Goal: Task Accomplishment & Management: Use online tool/utility

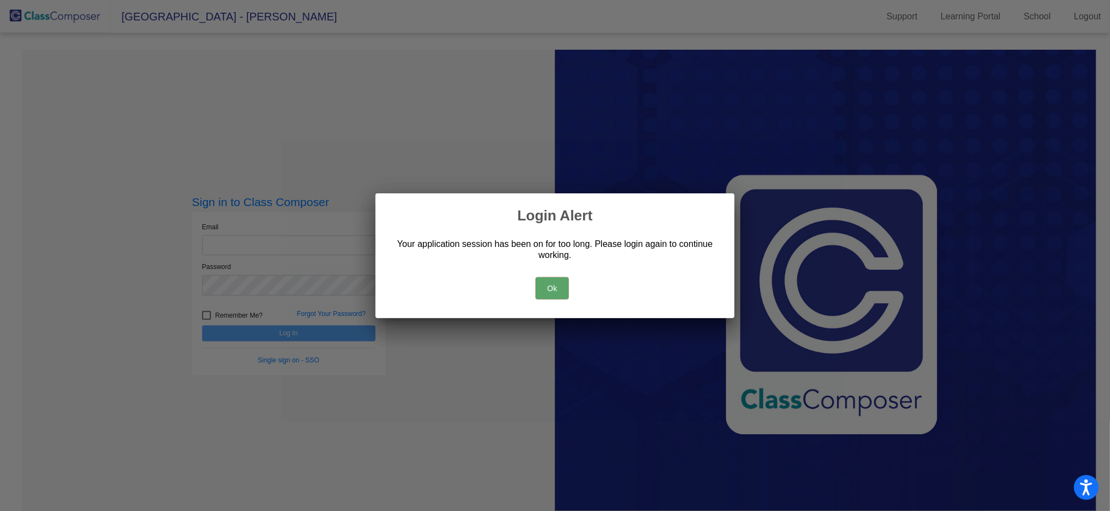
click at [551, 285] on button "Ok" at bounding box center [551, 288] width 33 height 22
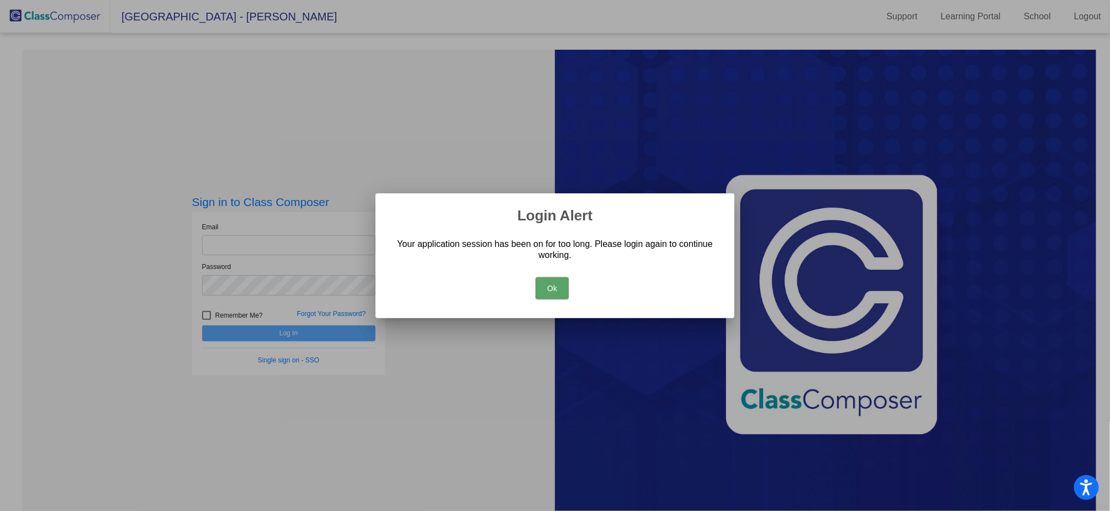
click at [542, 291] on button "Ok" at bounding box center [551, 288] width 33 height 22
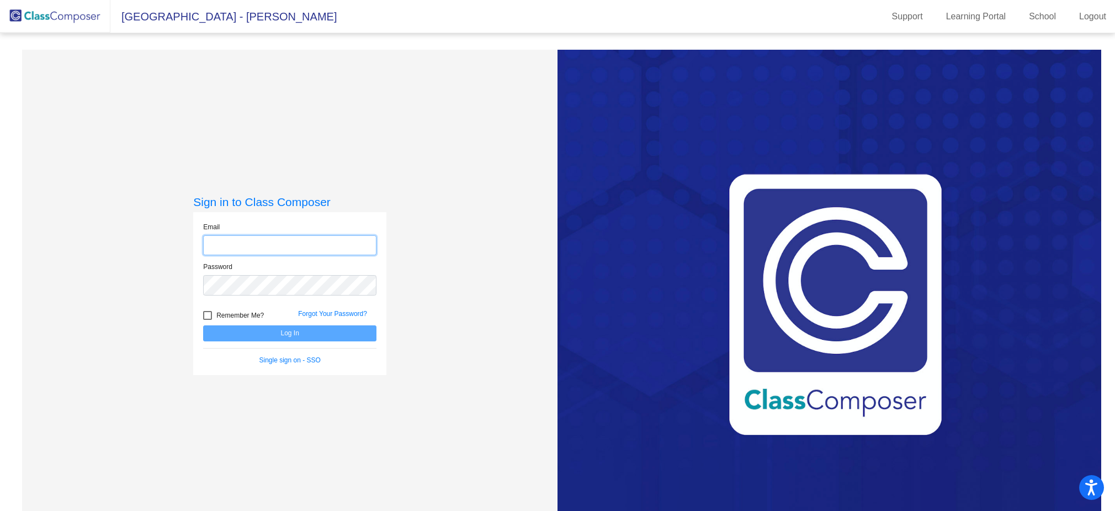
click at [246, 246] on input "email" at bounding box center [289, 245] width 173 height 20
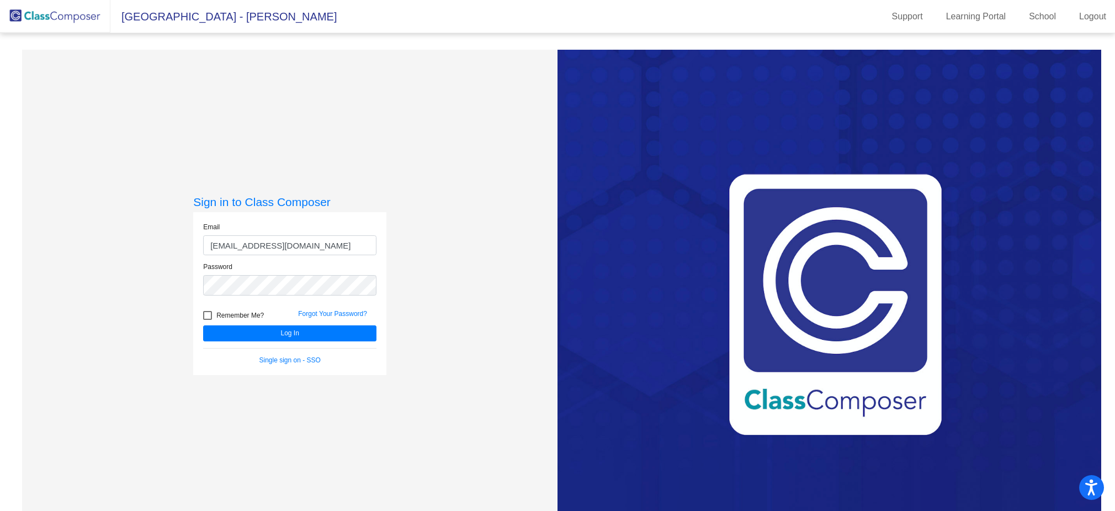
type input "dalderman@aspenk12.net"
click at [203, 325] on button "Log In" at bounding box center [289, 333] width 173 height 16
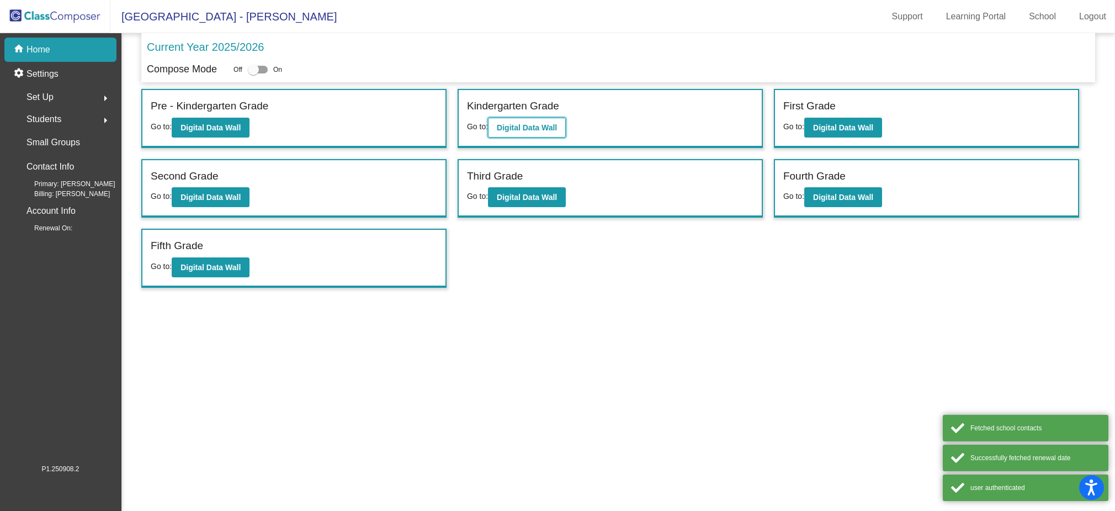
click at [505, 124] on b "Digital Data Wall" at bounding box center [527, 127] width 60 height 9
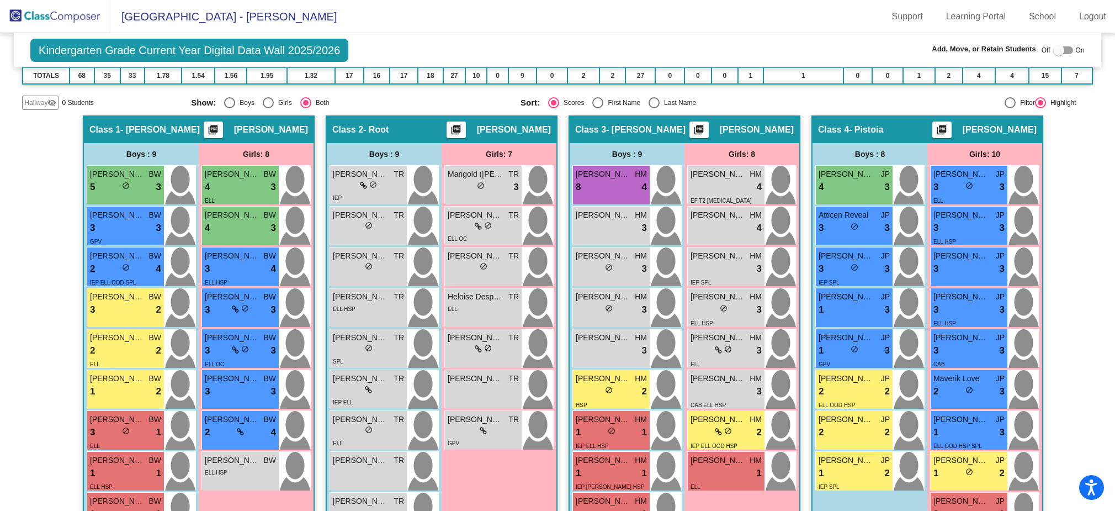
scroll to position [171, 0]
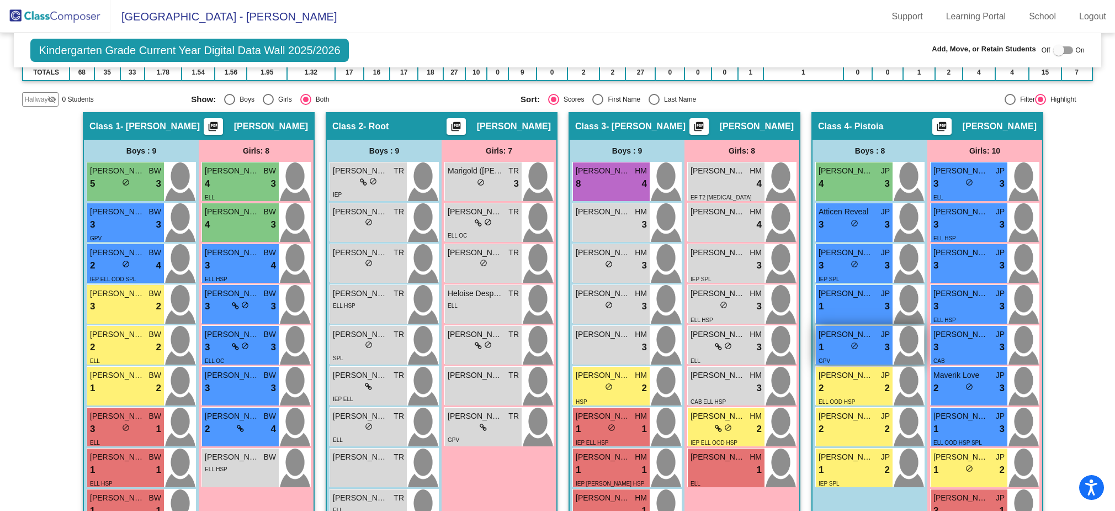
click at [824, 340] on div "1 lock do_not_disturb_alt 3" at bounding box center [854, 347] width 71 height 14
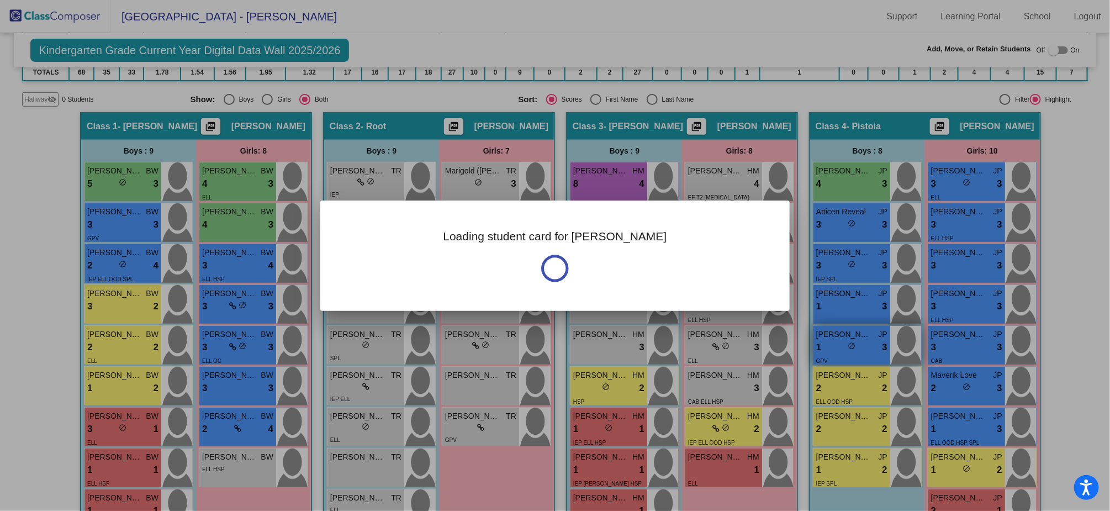
click at [824, 339] on div at bounding box center [555, 255] width 1110 height 511
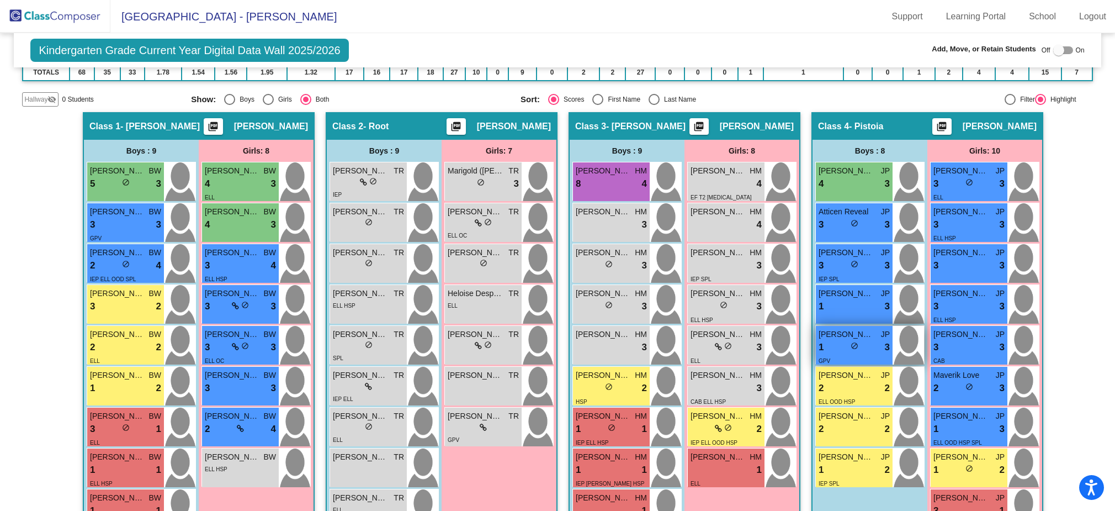
click at [824, 340] on div "1 lock do_not_disturb_alt 3" at bounding box center [854, 347] width 71 height 14
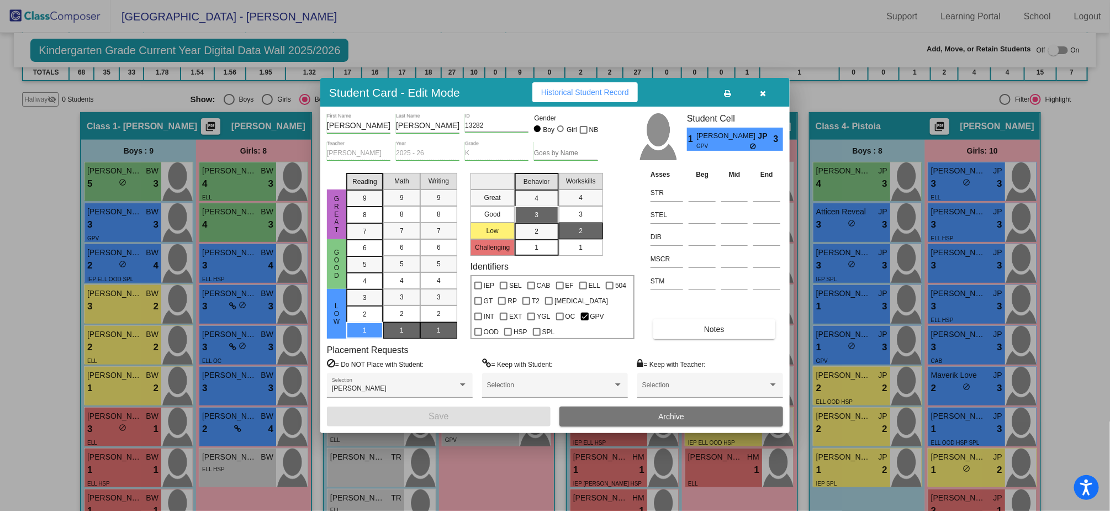
click at [768, 99] on button "button" at bounding box center [762, 92] width 35 height 20
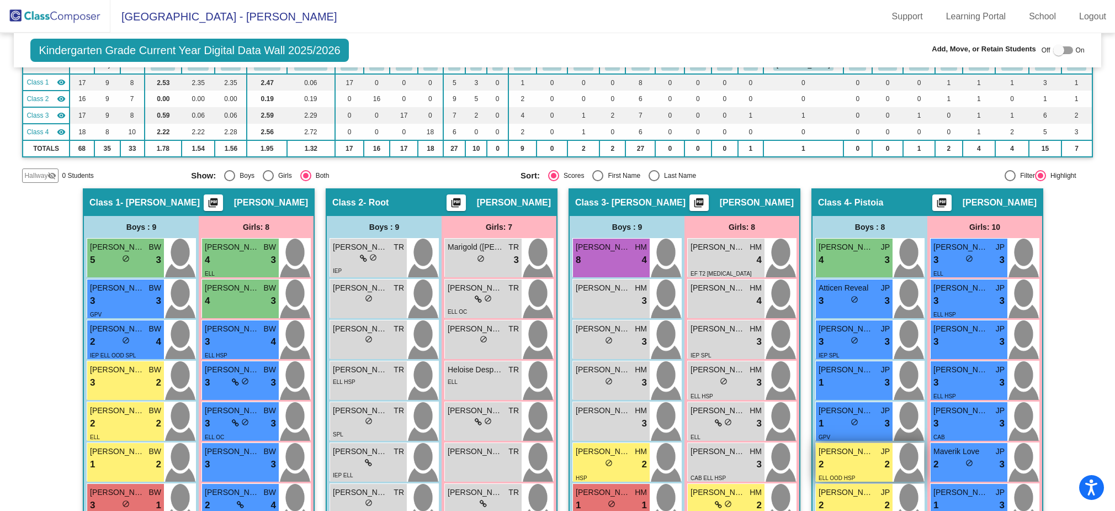
scroll to position [97, 0]
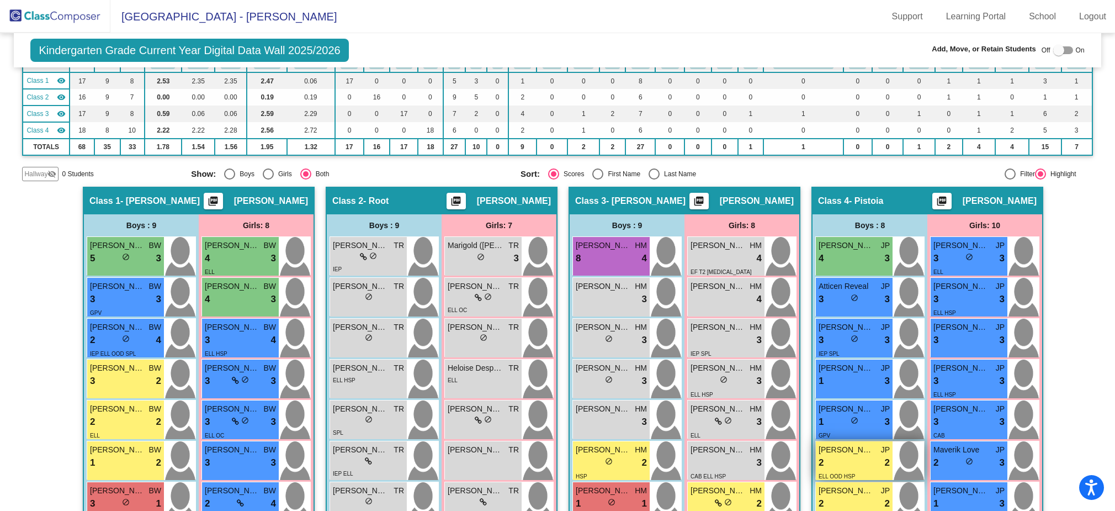
click at [914, 396] on div "William Doherty JP 4 lock do_not_disturb_alt 3 Atticen Reveal JP 3 lock do_not_…" at bounding box center [869, 399] width 109 height 327
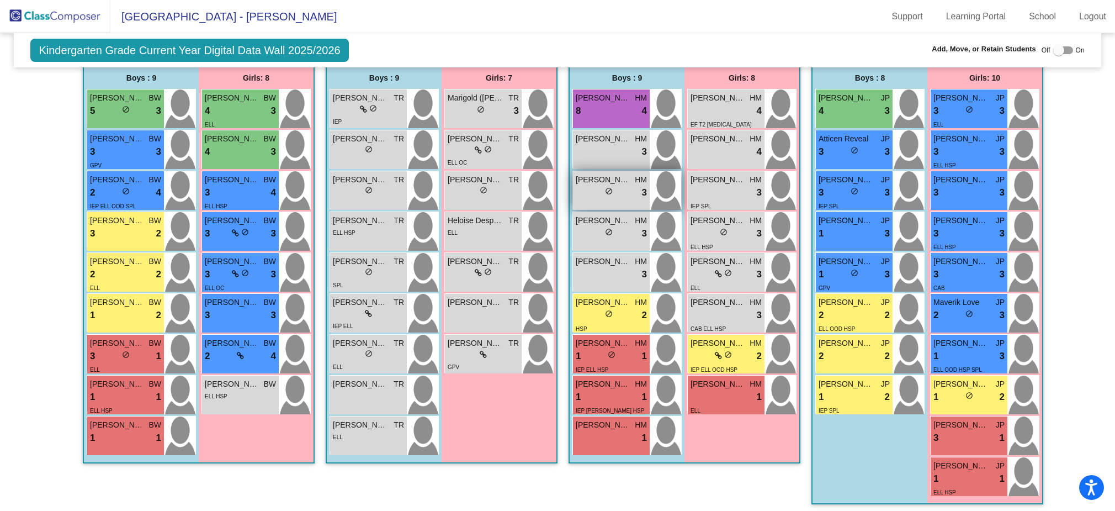
scroll to position [245, 0]
